Goal: Task Accomplishment & Management: Manage account settings

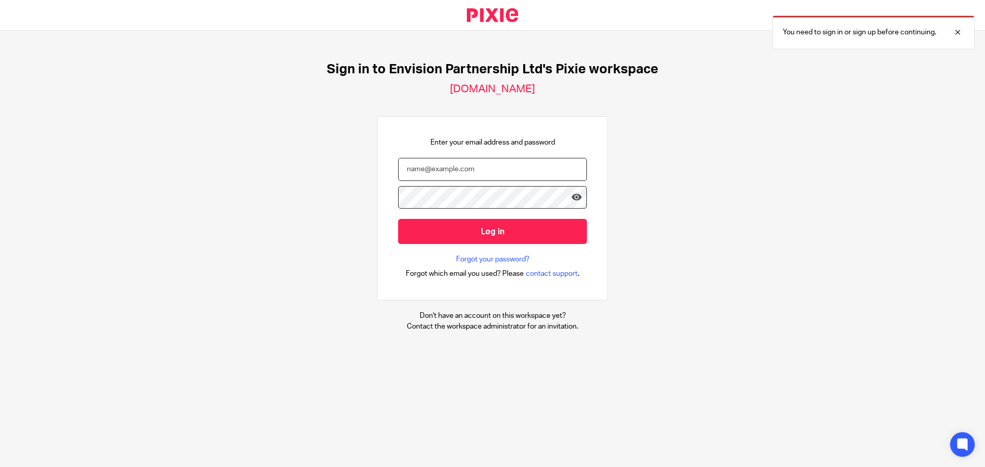
click at [429, 168] on input "email" at bounding box center [492, 169] width 189 height 23
type input "agarner@envision-uk.com"
click at [398, 219] on input "Log in" at bounding box center [492, 231] width 189 height 25
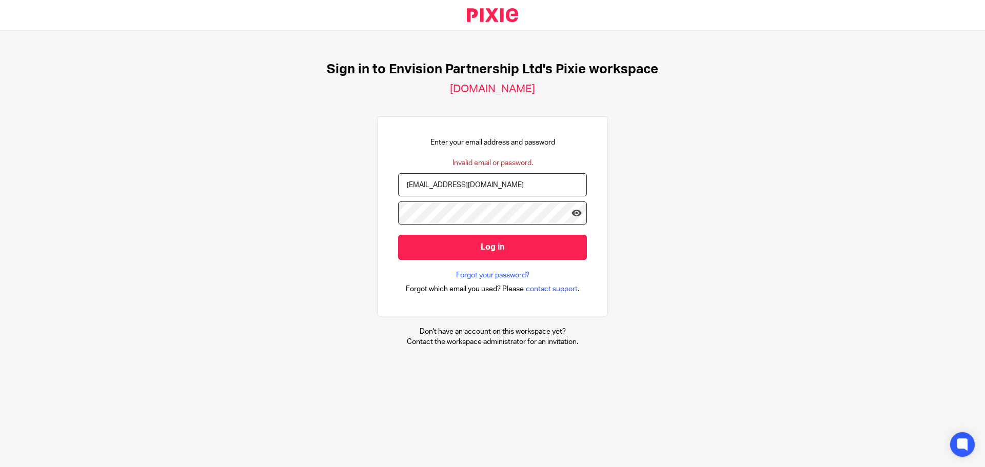
click at [398, 235] on input "Log in" at bounding box center [492, 247] width 189 height 25
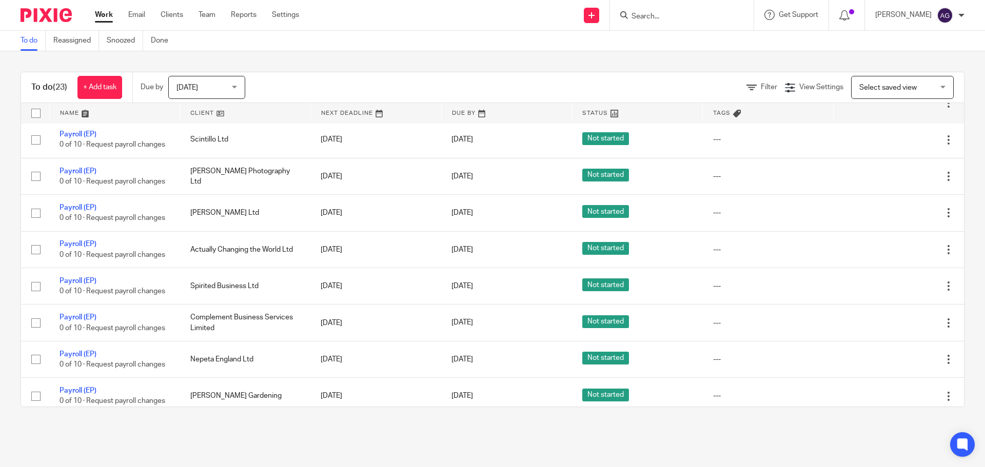
scroll to position [605, 0]
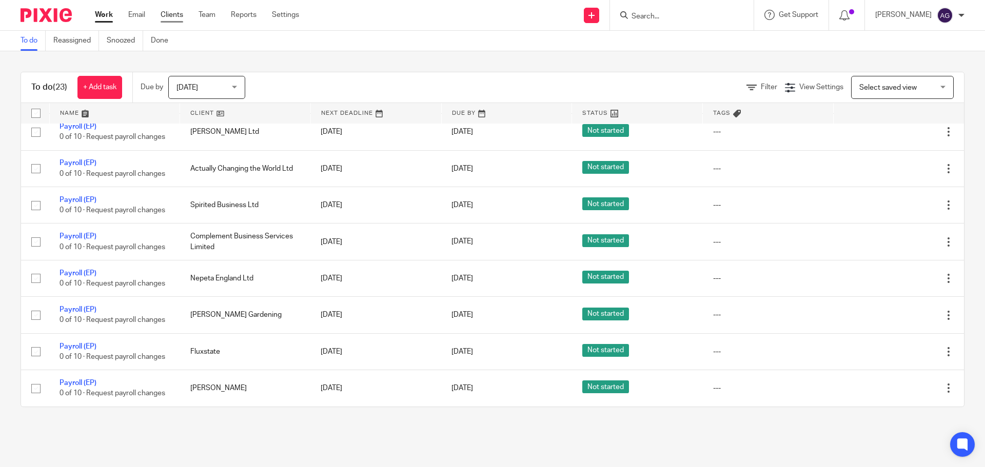
click at [182, 14] on link "Clients" at bounding box center [172, 15] width 23 height 10
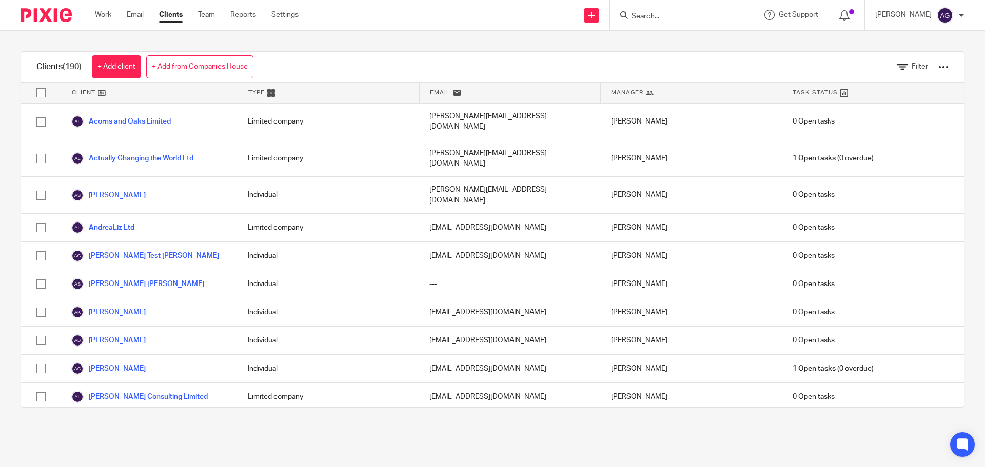
click at [673, 12] on input "Search" at bounding box center [676, 16] width 92 height 9
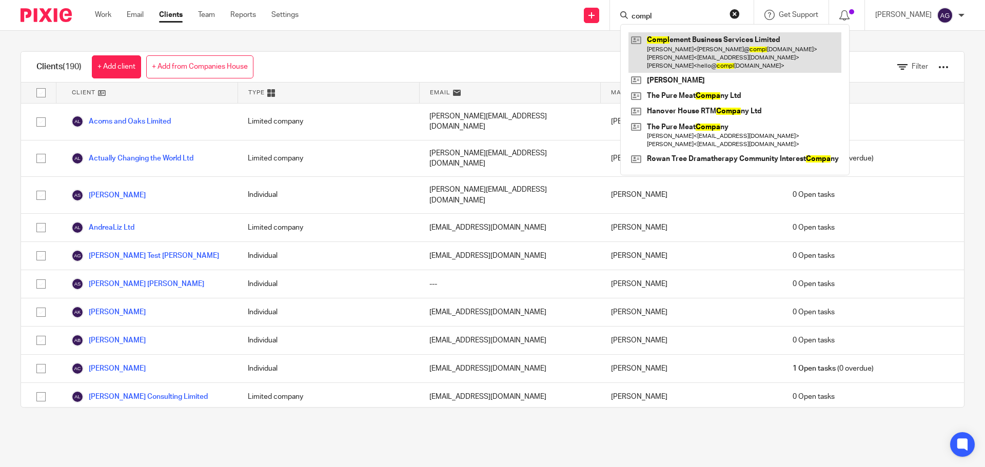
type input "compl"
click at [698, 39] on link at bounding box center [734, 52] width 213 height 41
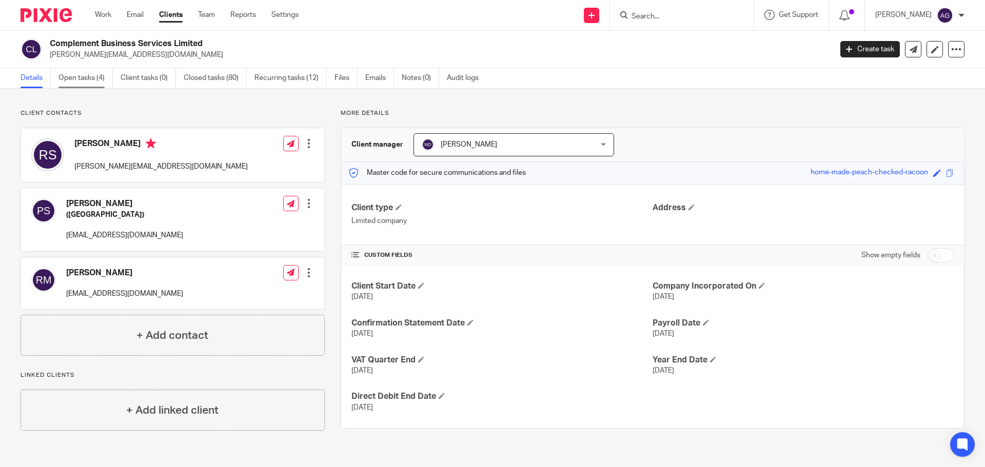
click at [92, 77] on link "Open tasks (4)" at bounding box center [85, 78] width 54 height 20
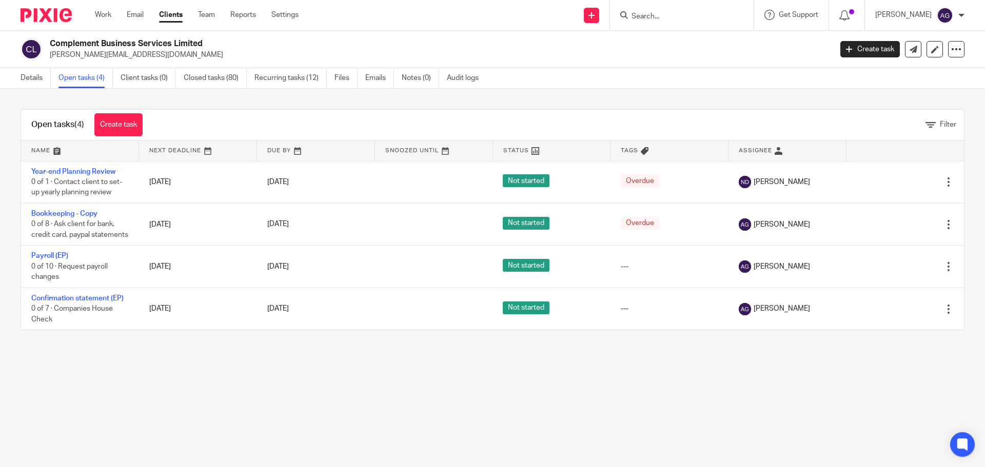
click at [95, 391] on main "Complement Business Services Limited rebecca@complementcoaching.com Create task…" at bounding box center [492, 233] width 985 height 467
click at [28, 74] on link "Details" at bounding box center [36, 78] width 30 height 20
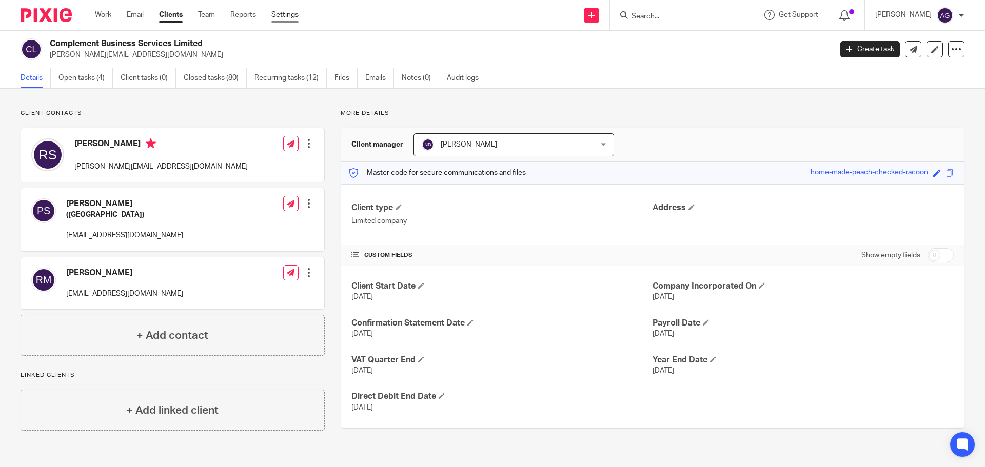
click at [279, 12] on link "Settings" at bounding box center [284, 15] width 27 height 10
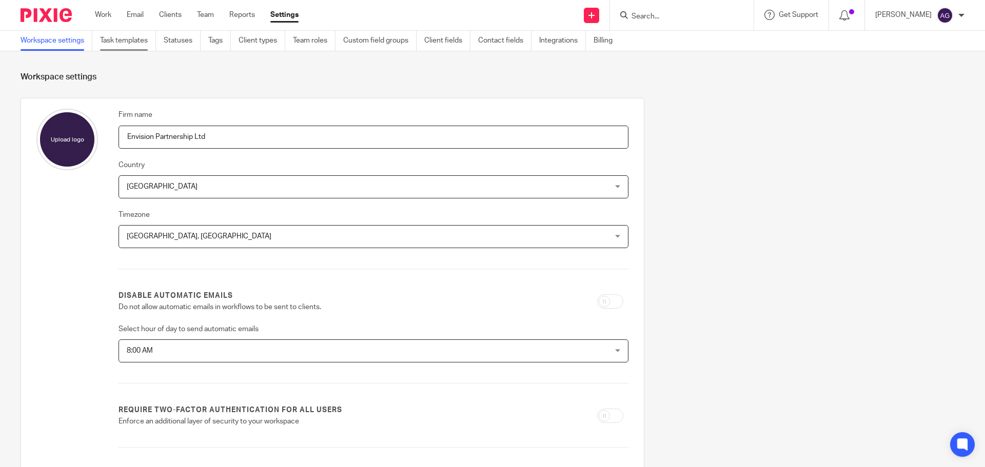
click at [133, 39] on link "Task templates" at bounding box center [128, 41] width 56 height 20
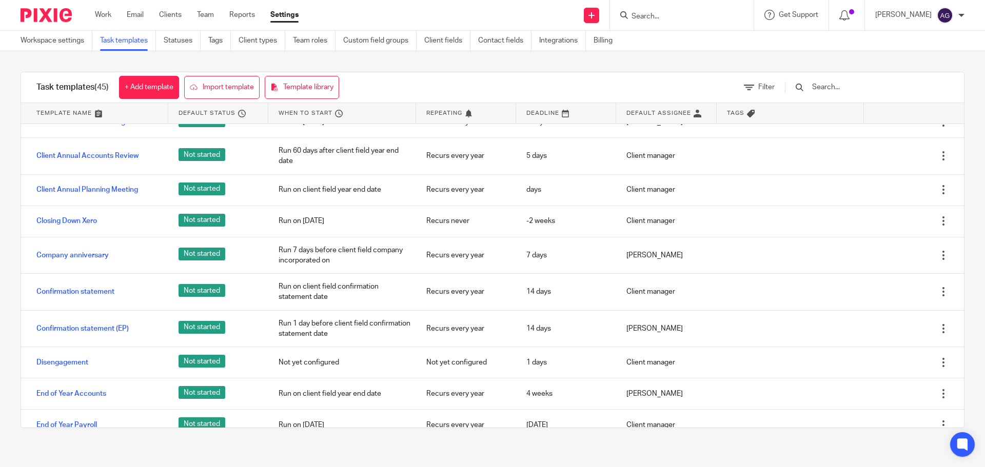
scroll to position [410, 0]
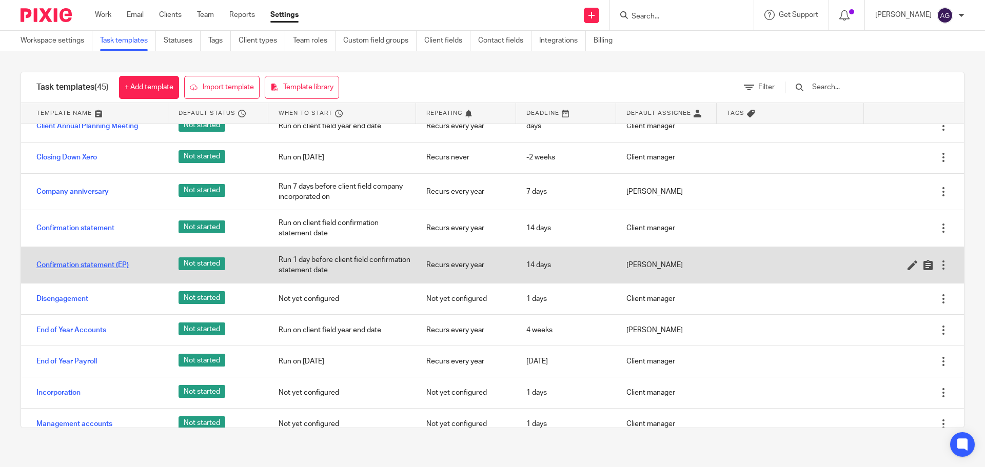
click at [118, 263] on link "Confirmation statement (EP)" at bounding box center [82, 265] width 92 height 10
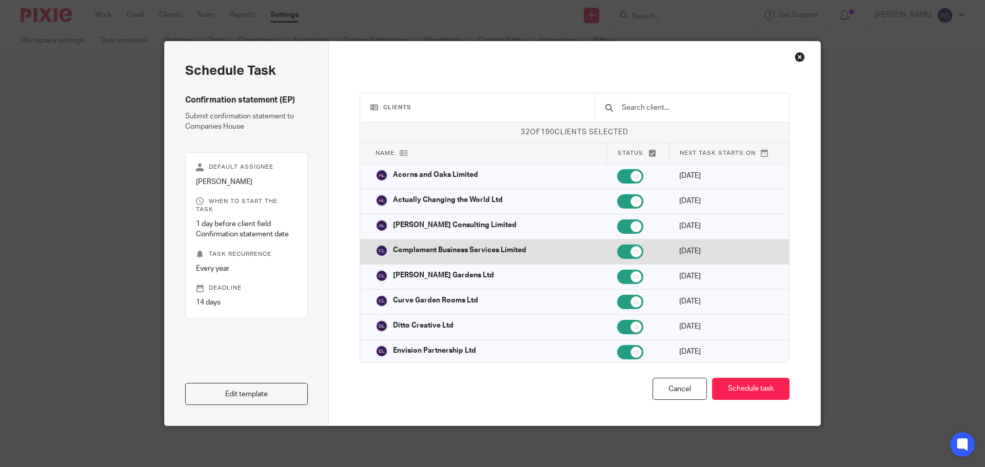
click at [515, 252] on p "Complement Business Services Limited" at bounding box center [459, 250] width 133 height 10
checkbox input "true"
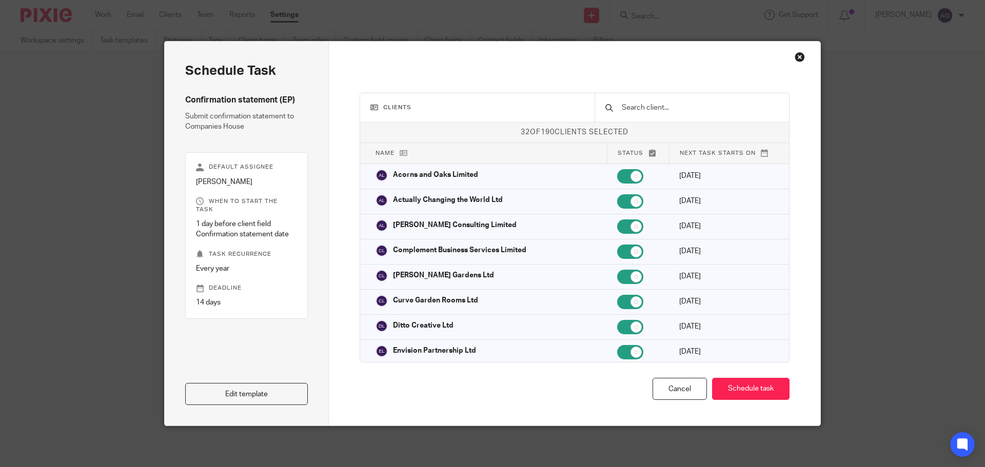
click at [796, 58] on div "Close this dialog window" at bounding box center [799, 57] width 10 height 10
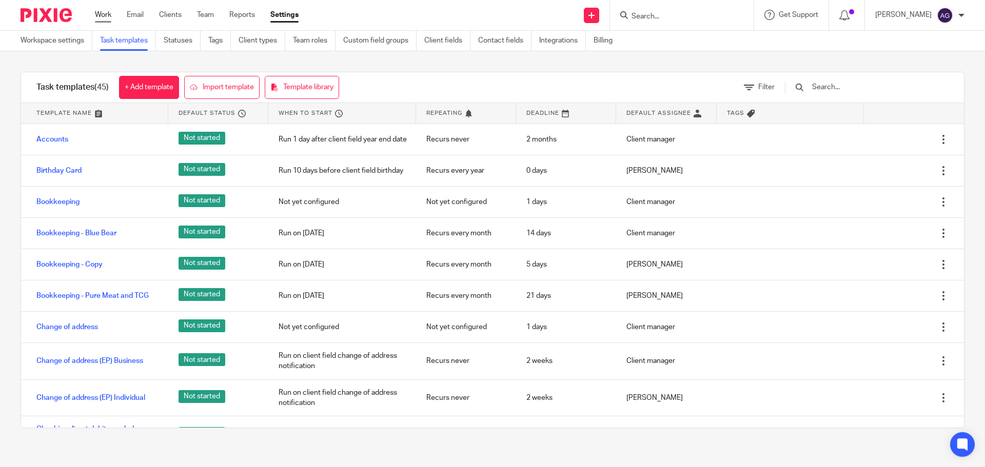
click at [101, 20] on link "Work" at bounding box center [103, 15] width 16 height 10
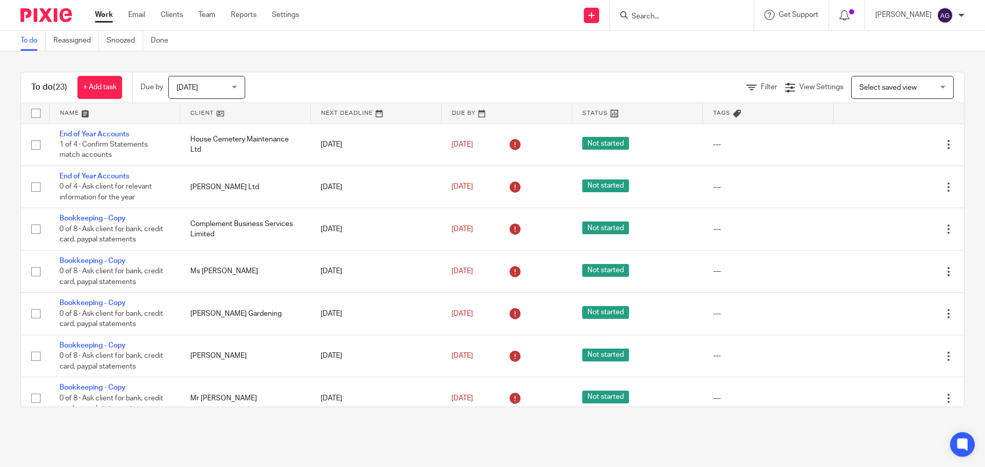
click at [223, 81] on span "[DATE]" at bounding box center [203, 87] width 54 height 22
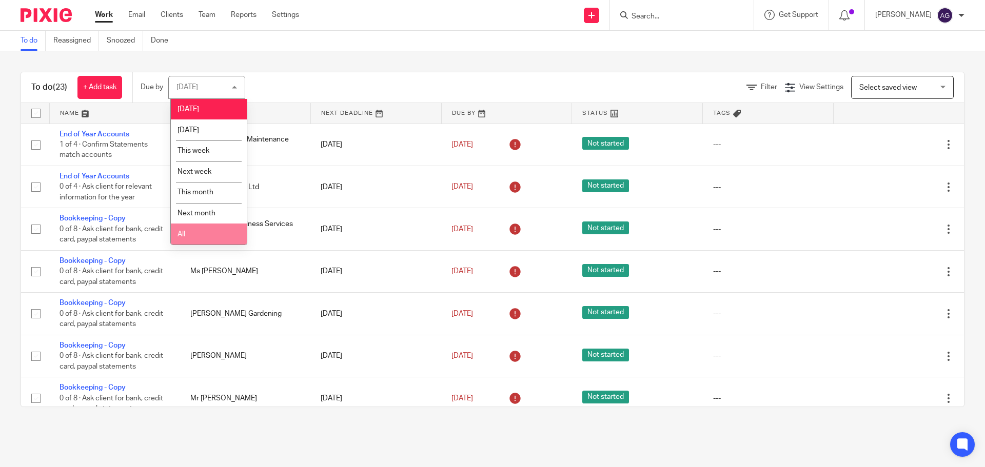
click at [191, 235] on li "All" at bounding box center [209, 234] width 76 height 21
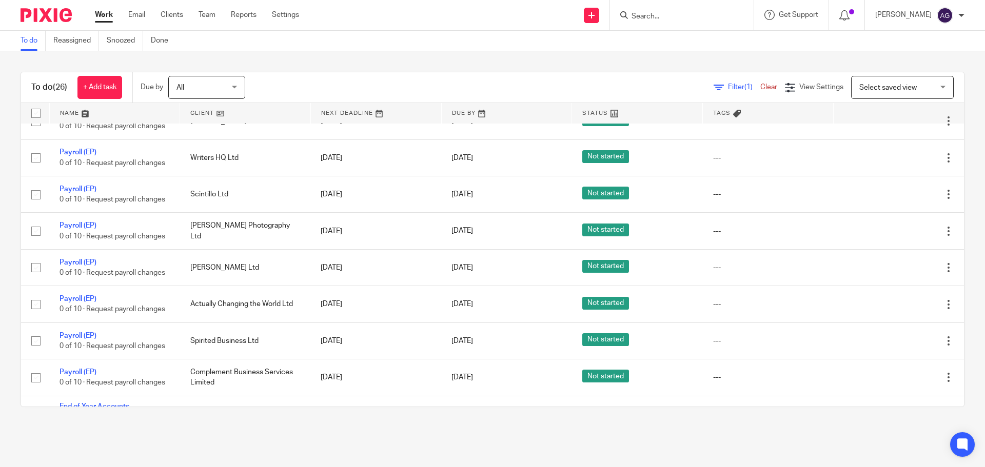
scroll to position [726, 0]
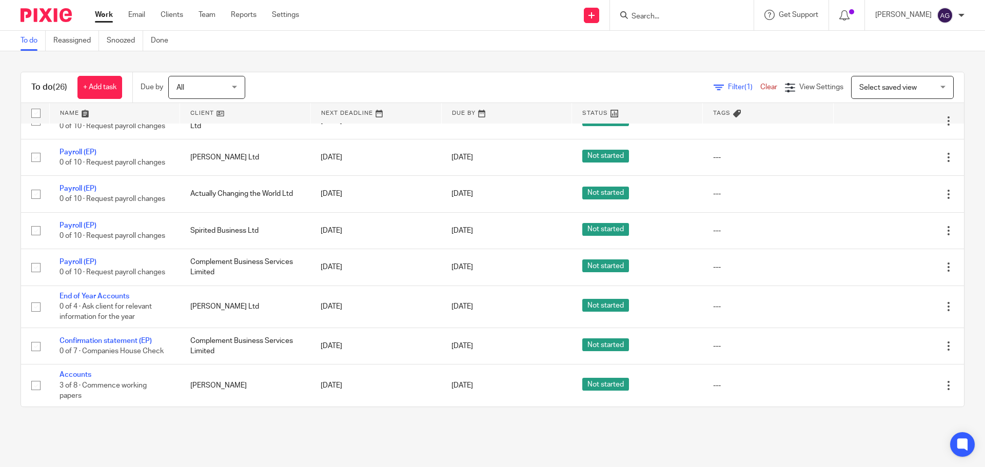
click at [242, 80] on div "All All" at bounding box center [206, 87] width 77 height 23
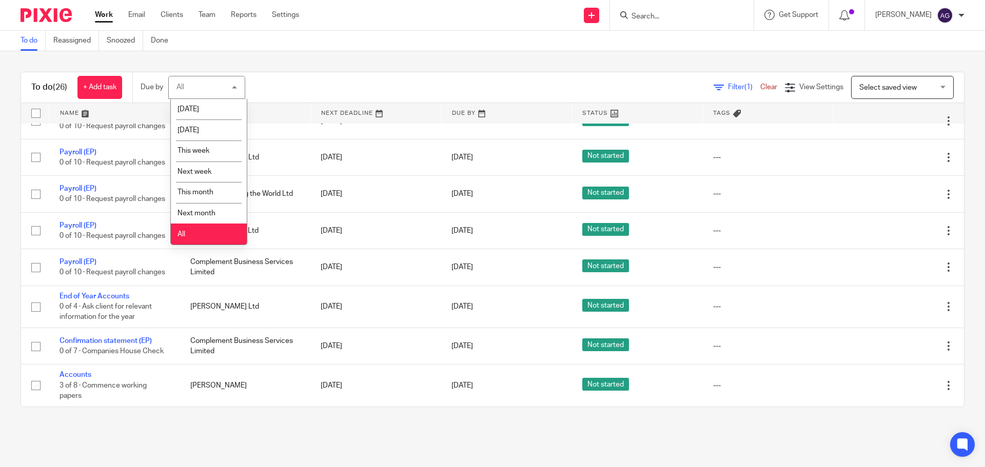
click at [242, 80] on div "All All" at bounding box center [206, 87] width 77 height 23
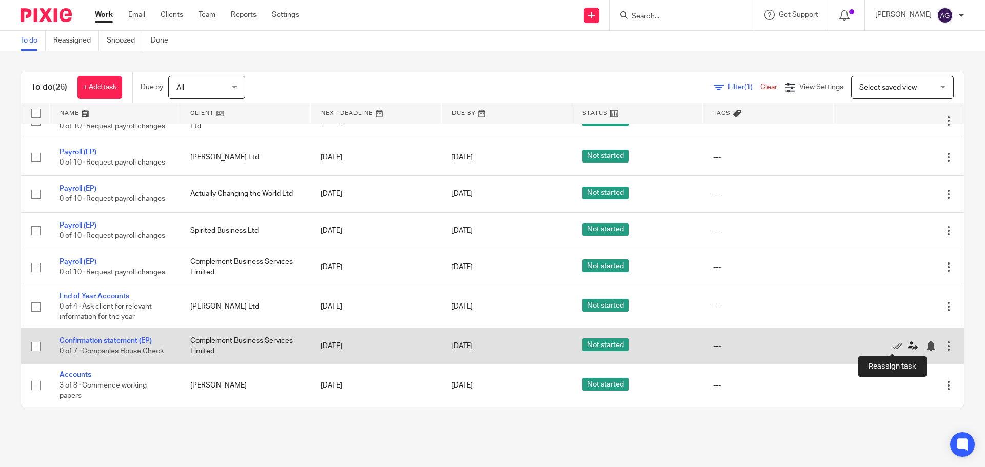
click at [907, 346] on icon at bounding box center [912, 346] width 10 height 10
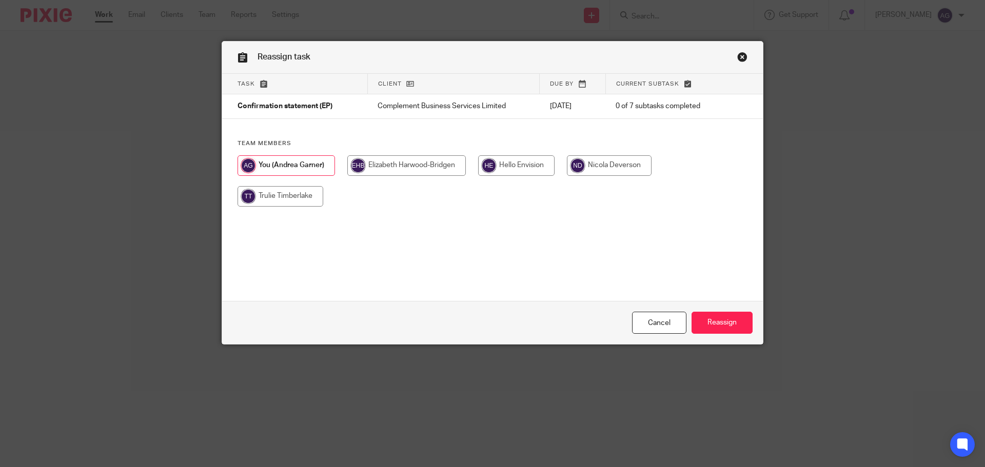
click at [275, 198] on input "radio" at bounding box center [280, 196] width 86 height 21
radio input "true"
click at [716, 321] on input "Reassign" at bounding box center [721, 323] width 61 height 22
